Goal: Task Accomplishment & Management: Manage account settings

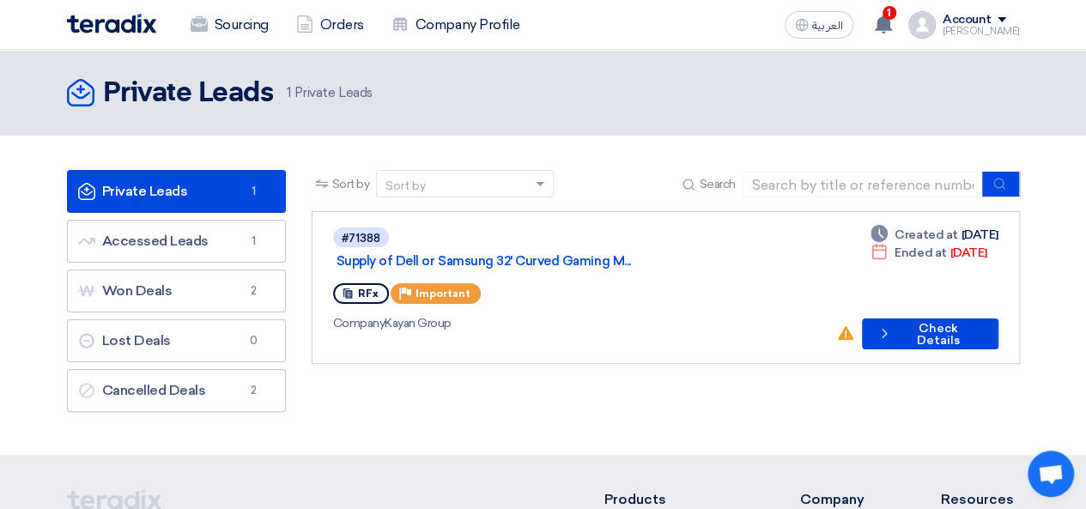
click at [1011, 20] on div "Account" at bounding box center [981, 20] width 77 height 15
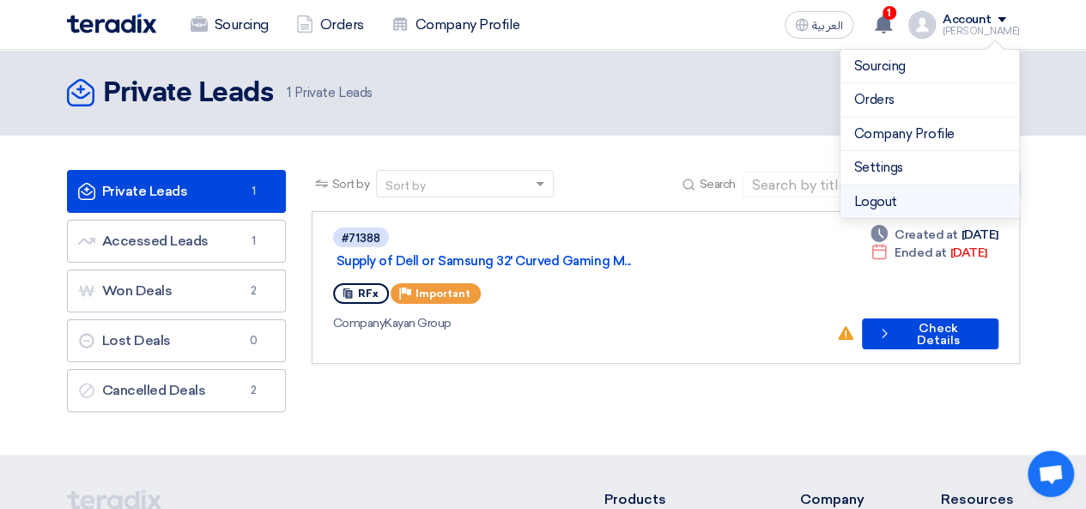
click at [910, 190] on li "Logout" at bounding box center [930, 201] width 179 height 33
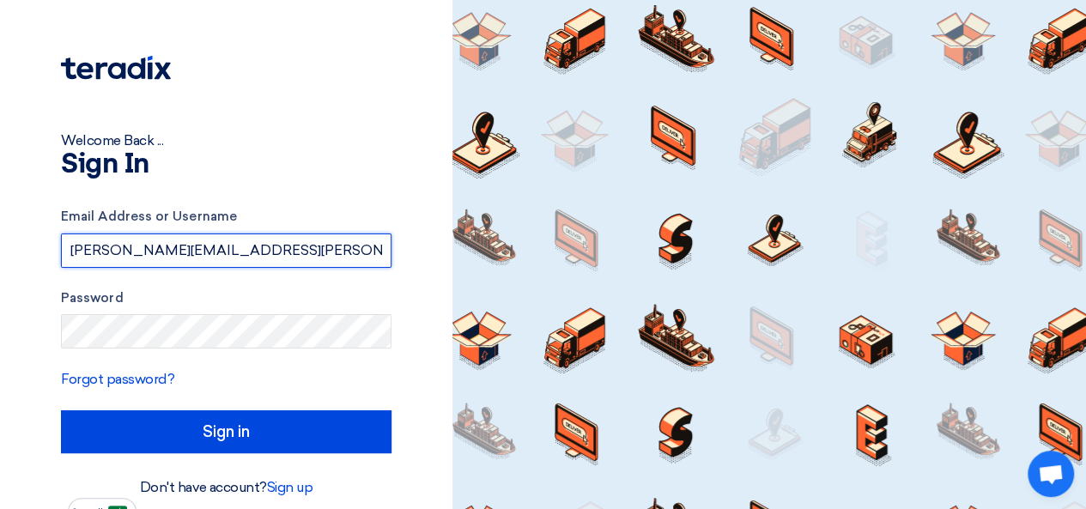
click at [366, 250] on input "[PERSON_NAME][EMAIL_ADDRESS][PERSON_NAME][DOMAIN_NAME]" at bounding box center [226, 251] width 331 height 34
type input "[PERSON_NAME][EMAIL_ADDRESS][DOMAIN_NAME]"
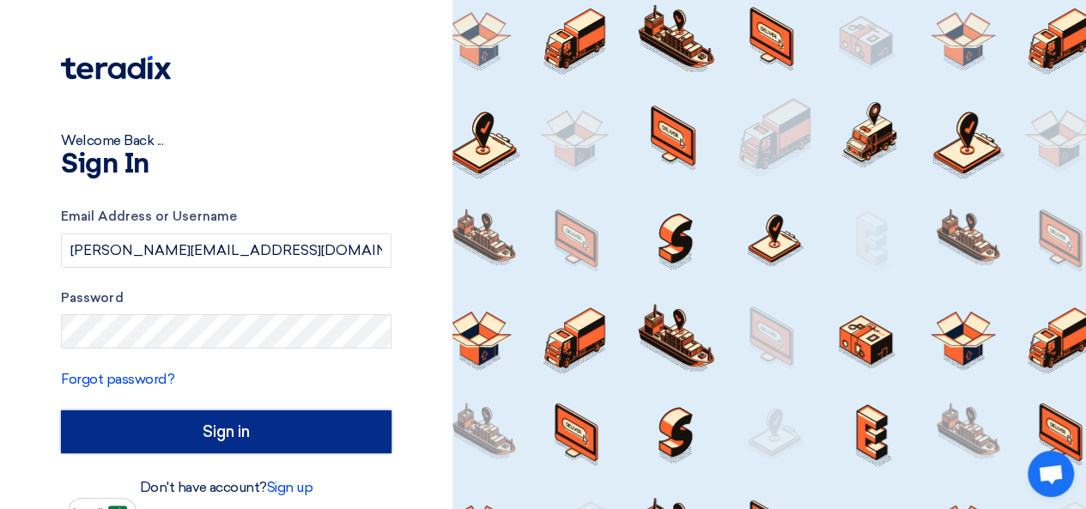
click at [287, 436] on input "Sign in" at bounding box center [226, 431] width 331 height 43
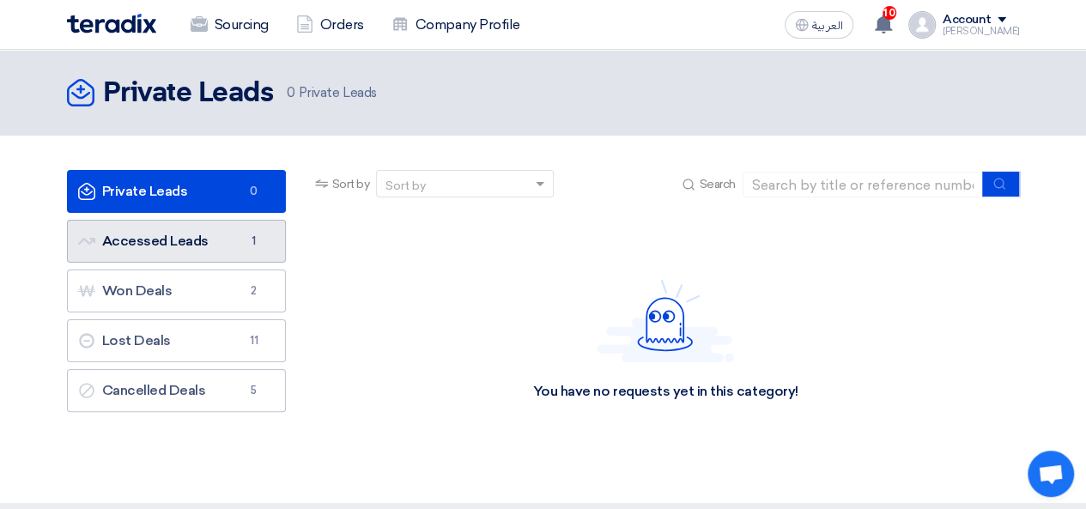
click at [185, 233] on link "Accessed Leads Accessed Leads 1" at bounding box center [176, 241] width 219 height 43
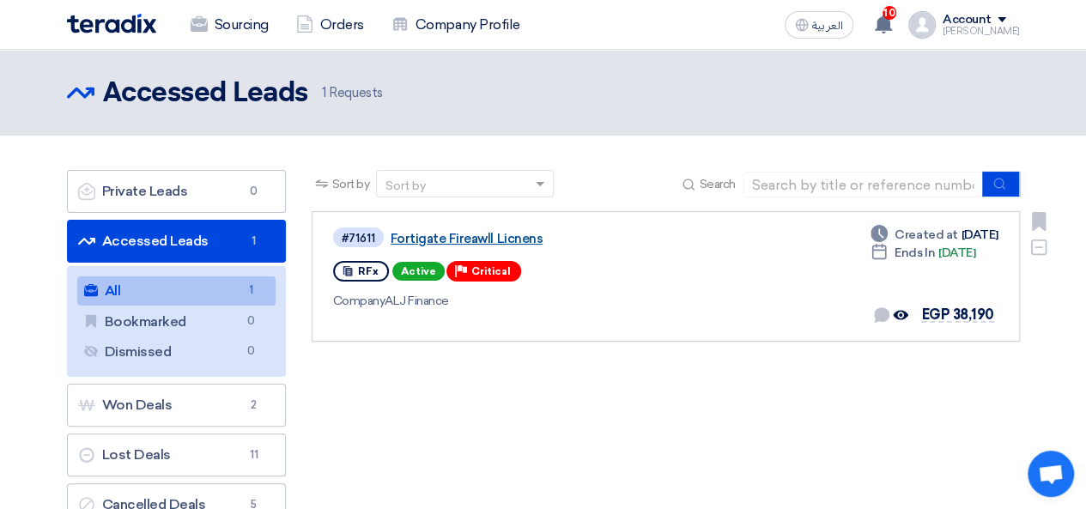
click at [505, 238] on link "Fortigate Fireawll Licnens" at bounding box center [605, 238] width 429 height 15
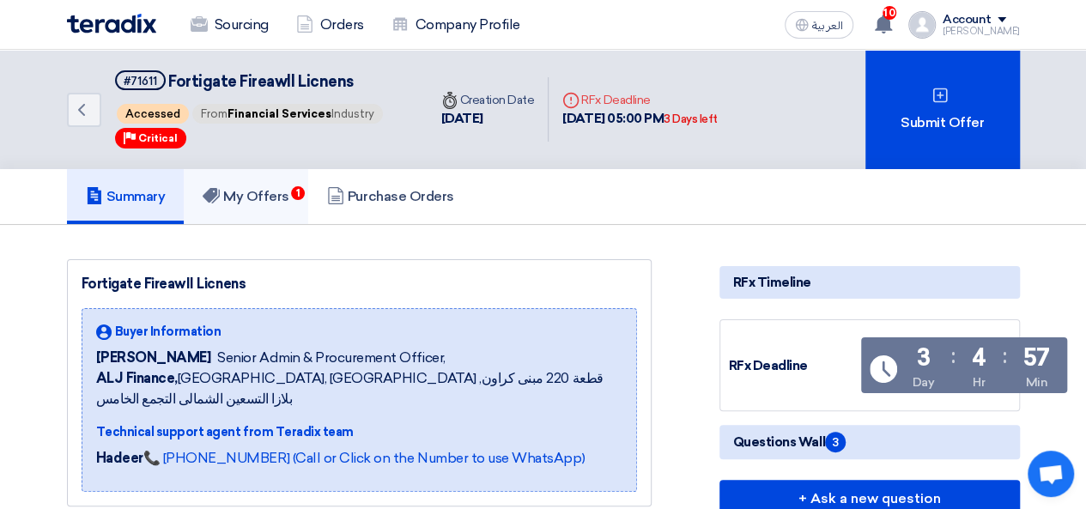
click at [266, 200] on h5 "My Offers 1" at bounding box center [246, 196] width 87 height 17
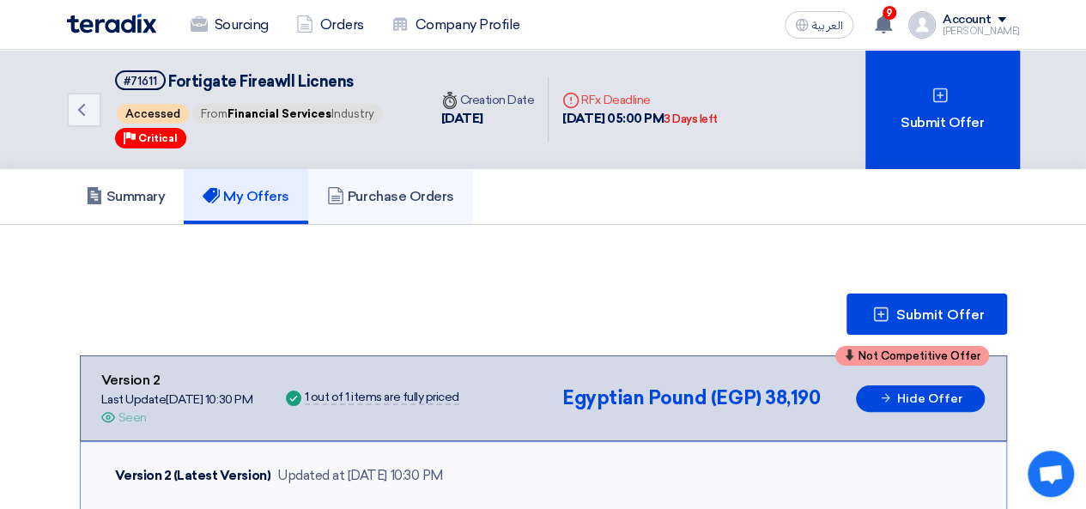
click at [386, 198] on h5 "Purchase Orders" at bounding box center [390, 196] width 127 height 17
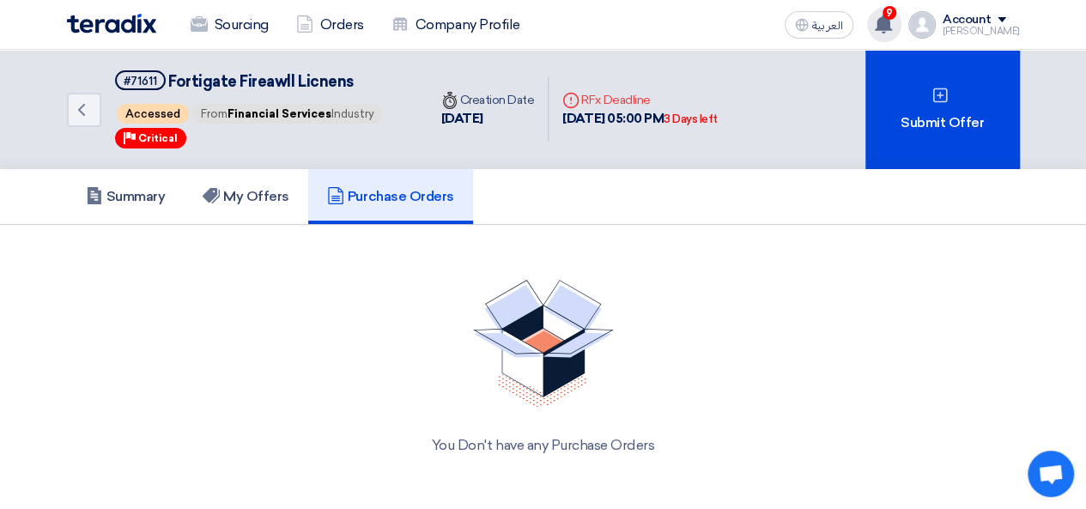
click at [902, 33] on div "9 A request has been edited! - "Fortigate Fireawll Licnens ". Your offer for "F…" at bounding box center [884, 25] width 34 height 34
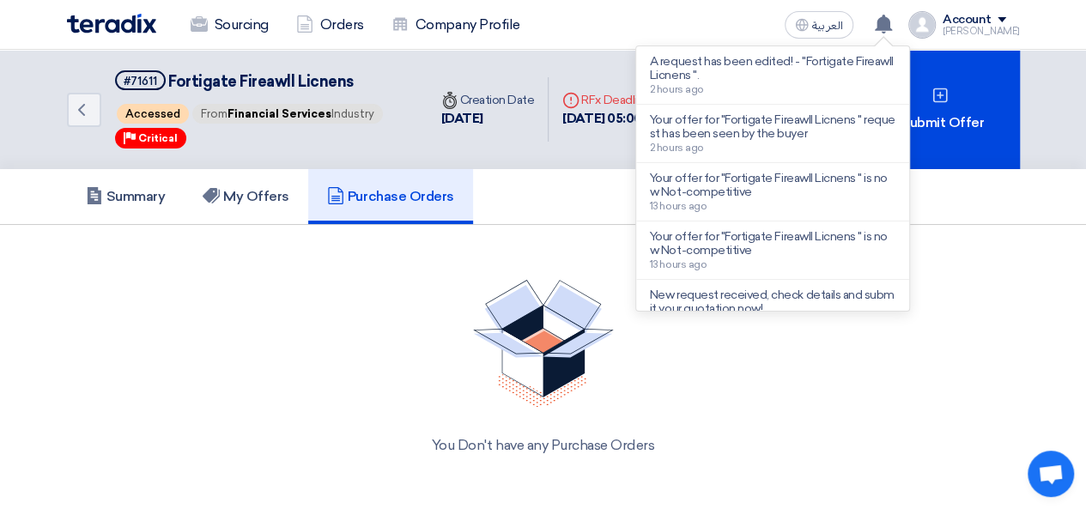
click at [1012, 30] on div "[PERSON_NAME]" at bounding box center [981, 31] width 77 height 9
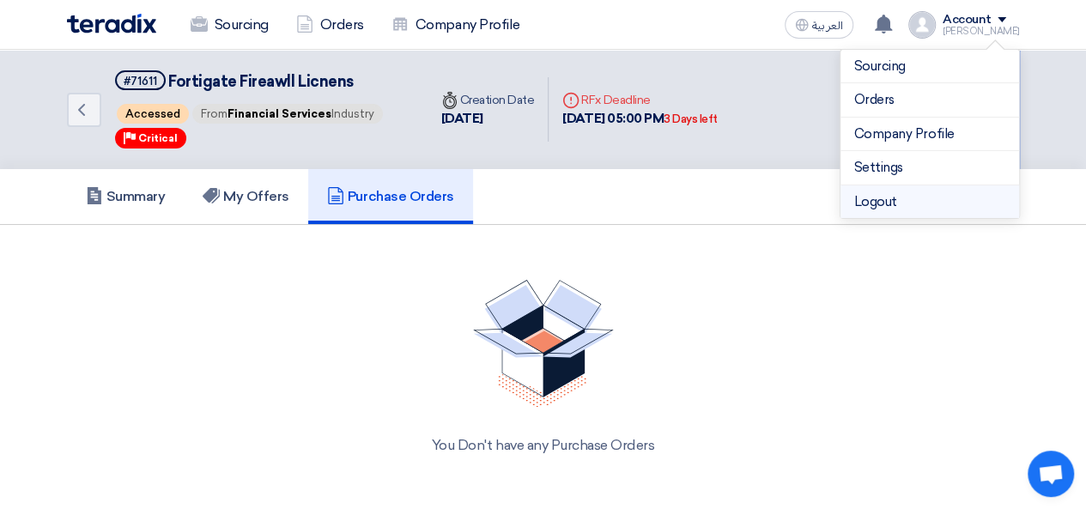
click at [900, 191] on li "Logout" at bounding box center [930, 201] width 179 height 33
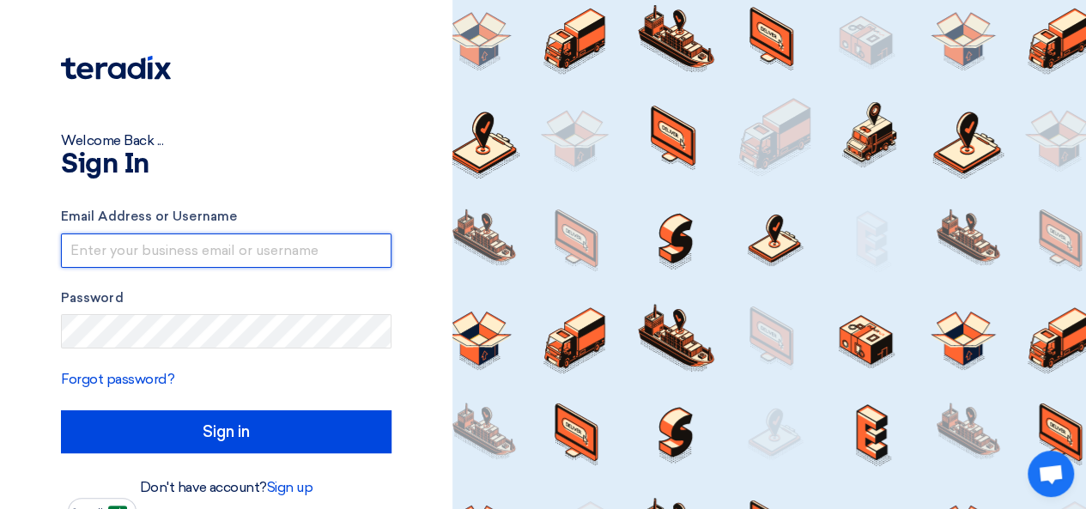
type input "[PERSON_NAME][EMAIL_ADDRESS][DOMAIN_NAME]"
